Goal: Information Seeking & Learning: Learn about a topic

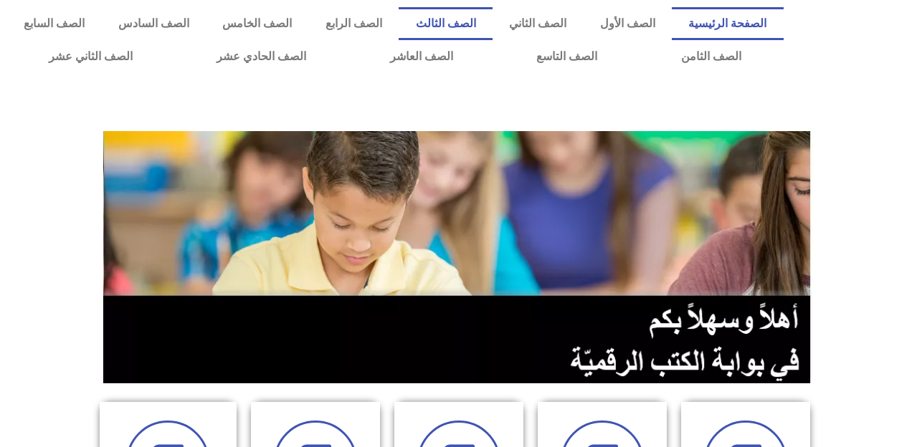
click at [474, 9] on link "الصف الثالث" at bounding box center [445, 23] width 94 height 33
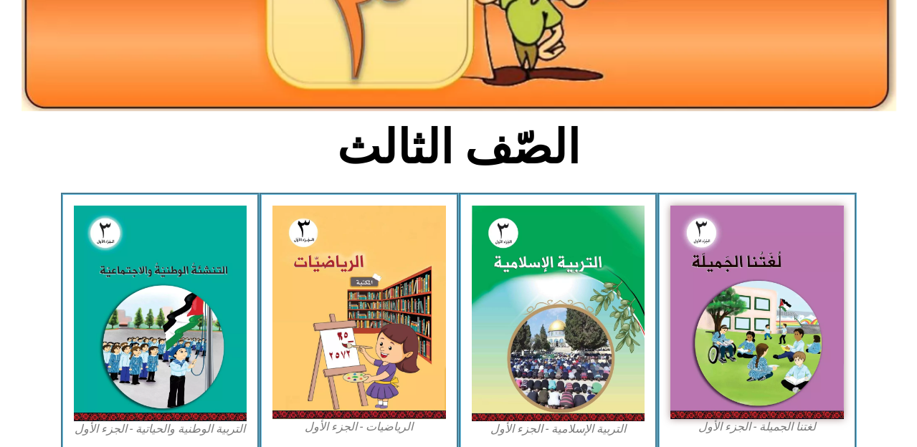
scroll to position [255, 0]
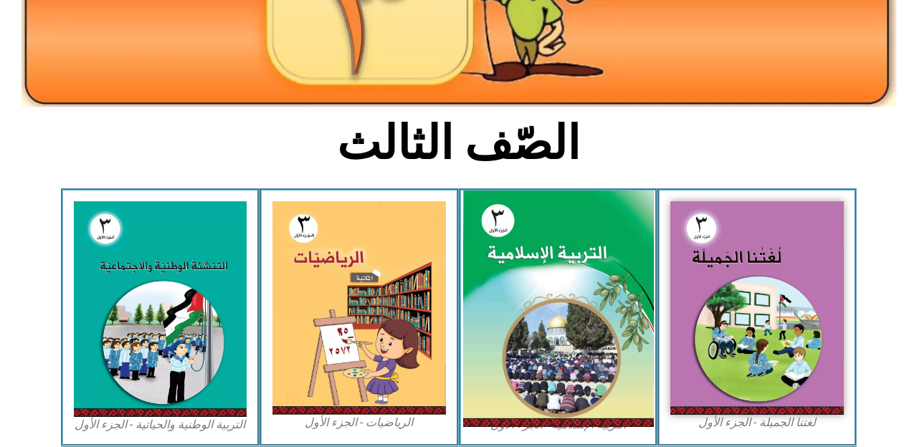
click at [538, 300] on img at bounding box center [557, 309] width 191 height 237
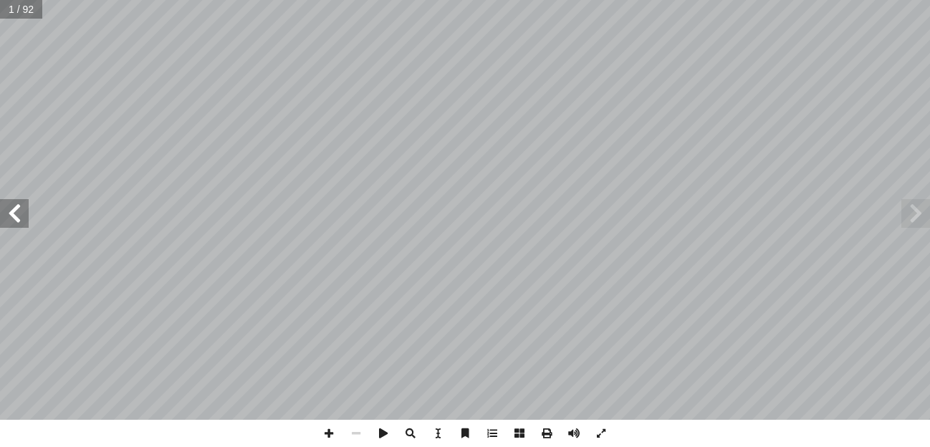
click at [19, 202] on span at bounding box center [14, 213] width 29 height 29
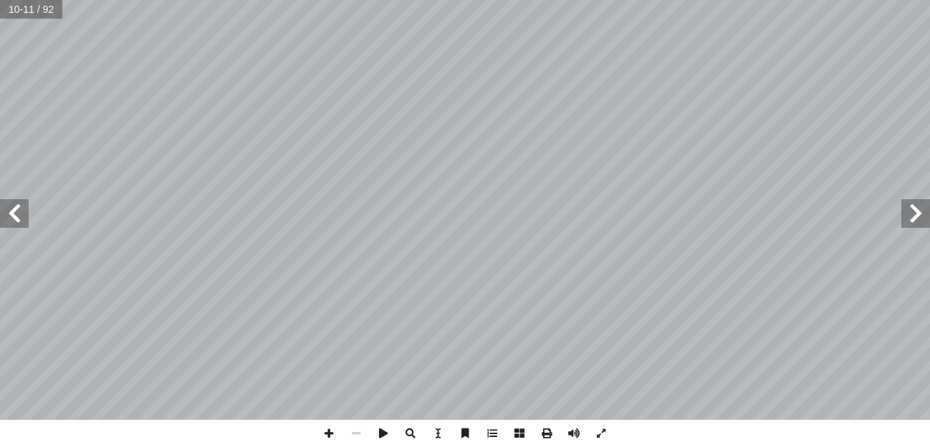
click at [19, 202] on span at bounding box center [14, 213] width 29 height 29
click at [325, 425] on span at bounding box center [328, 433] width 27 height 27
click at [338, 436] on span at bounding box center [328, 433] width 27 height 27
click at [363, 436] on span at bounding box center [356, 433] width 27 height 27
click at [13, 219] on span at bounding box center [14, 213] width 29 height 29
